Goal: Information Seeking & Learning: Learn about a topic

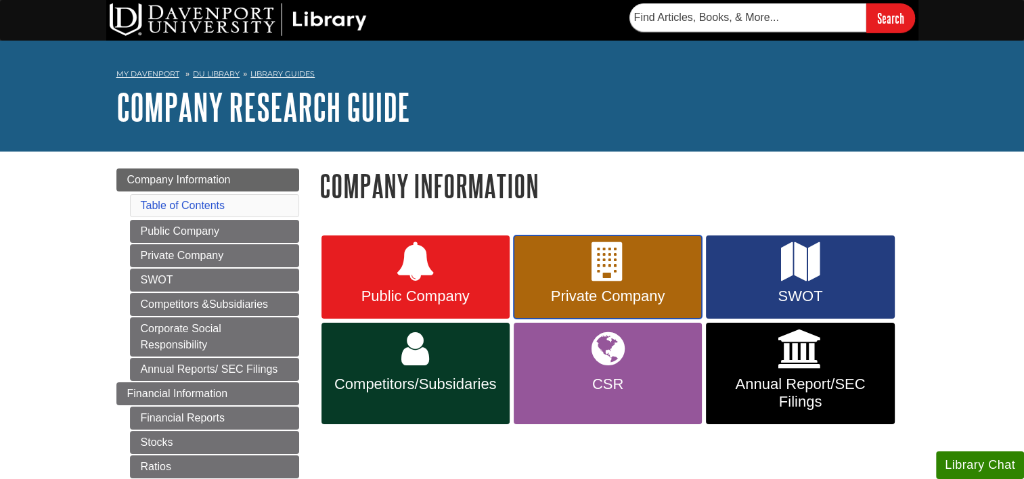
click at [643, 281] on link "Private Company" at bounding box center [608, 277] width 188 height 84
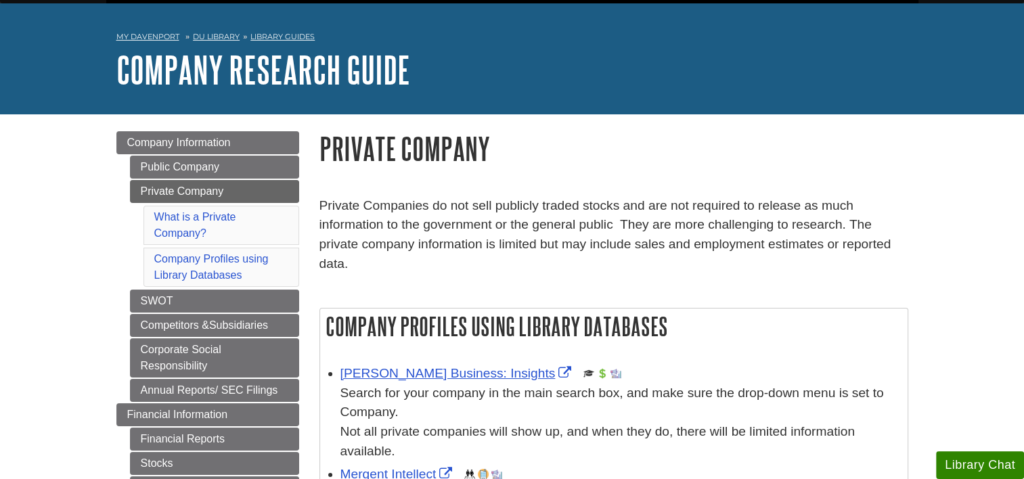
scroll to position [68, 0]
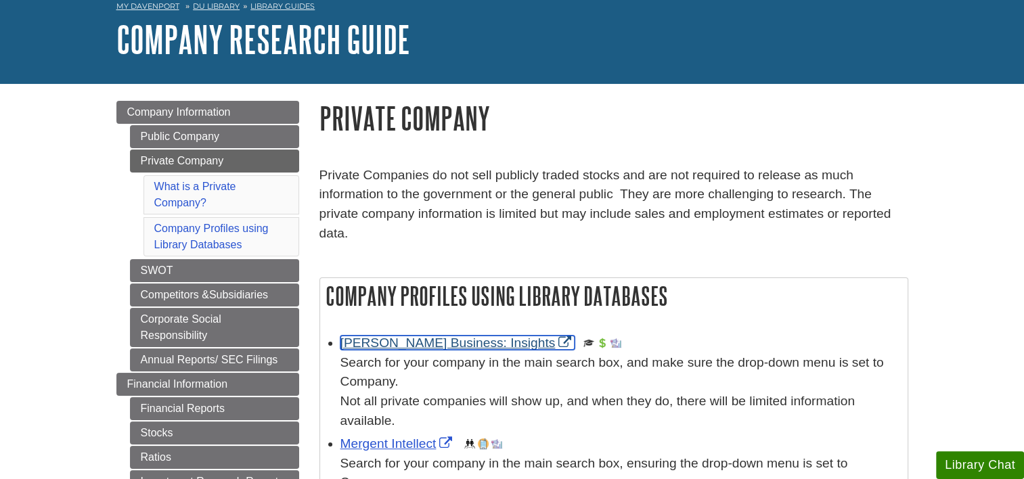
click at [449, 336] on link "[PERSON_NAME] Business: Insights" at bounding box center [457, 343] width 235 height 14
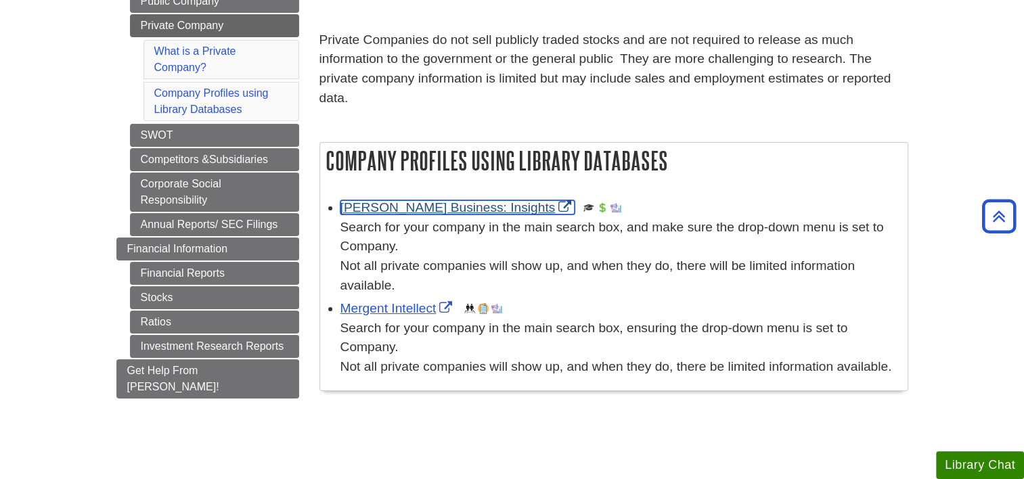
scroll to position [135, 0]
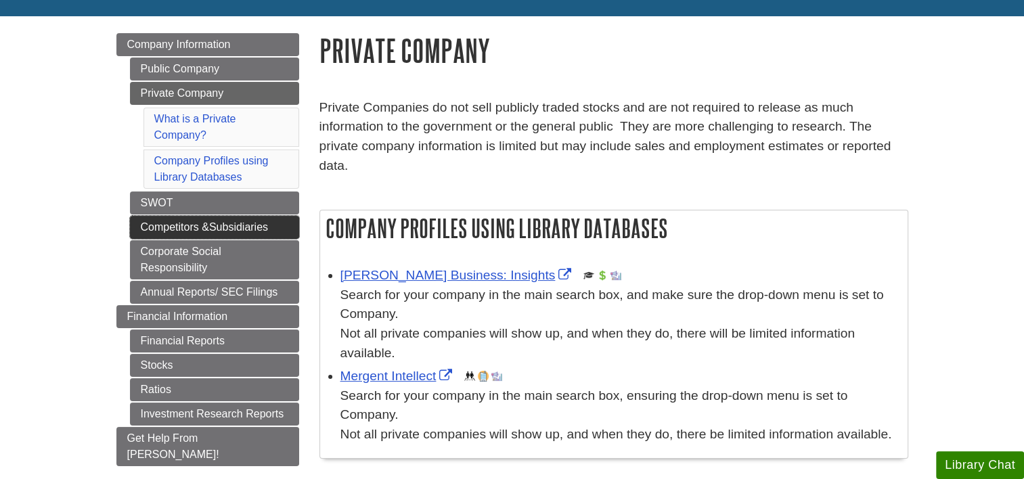
click at [259, 228] on link "Competitors &Subsidiaries" at bounding box center [214, 227] width 169 height 23
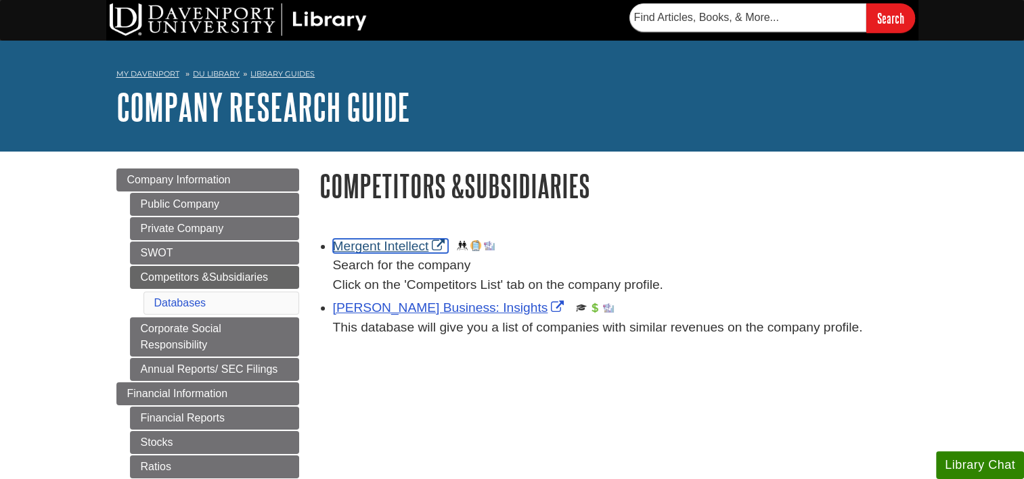
click at [410, 244] on link "Mergent Intellect" at bounding box center [391, 246] width 116 height 14
